Goal: Download file/media

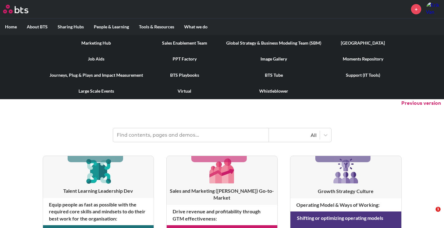
click at [271, 58] on link "Image Gallery" at bounding box center [273, 59] width 105 height 16
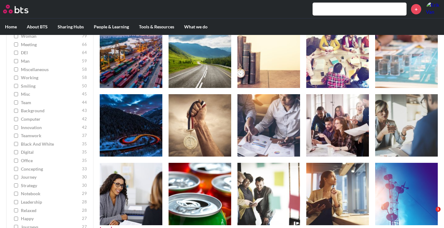
scroll to position [3321, 0]
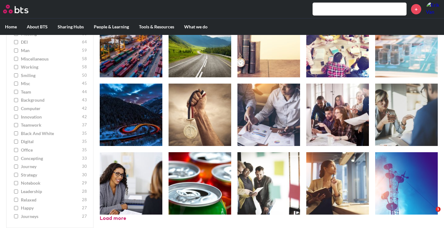
click at [15, 149] on input "office 35" at bounding box center [16, 150] width 4 height 4
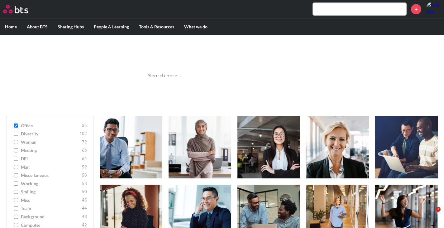
scroll to position [0, 0]
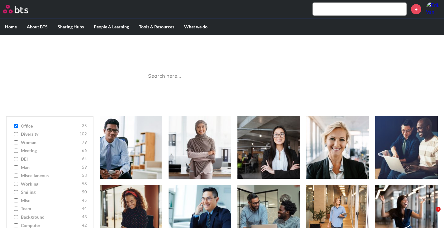
click at [16, 126] on input "office 35" at bounding box center [16, 126] width 4 height 4
checkbox input "false"
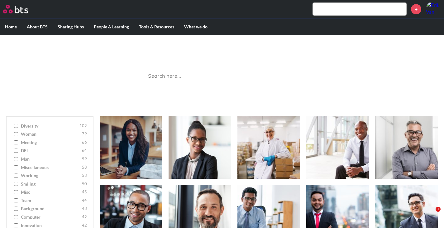
click at [189, 81] on input "search" at bounding box center [222, 76] width 156 height 17
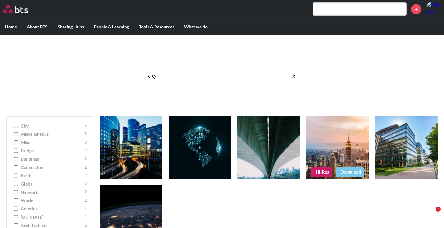
type input "city"
click at [357, 166] on figure at bounding box center [337, 147] width 63 height 62
click at [356, 170] on link "Download" at bounding box center [350, 171] width 28 height 9
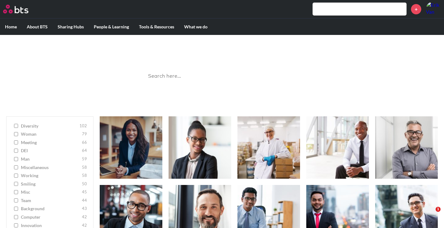
click at [209, 74] on input "search" at bounding box center [222, 76] width 156 height 17
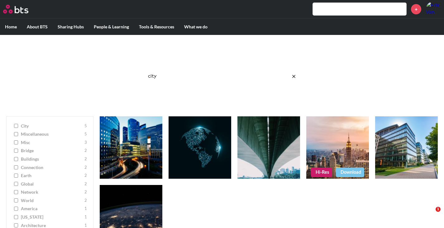
type input "city"
click at [319, 172] on link "Hi-Res" at bounding box center [321, 171] width 21 height 9
